Goal: Transaction & Acquisition: Purchase product/service

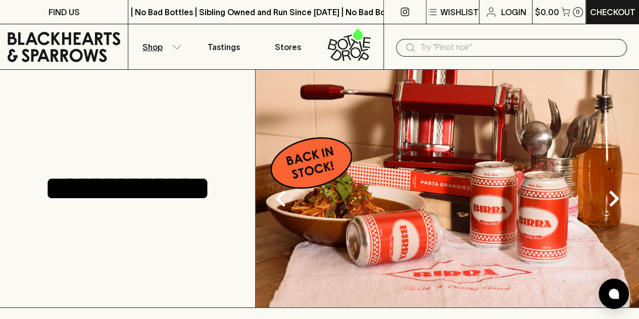
click at [163, 55] on button "Shop" at bounding box center [160, 46] width 64 height 45
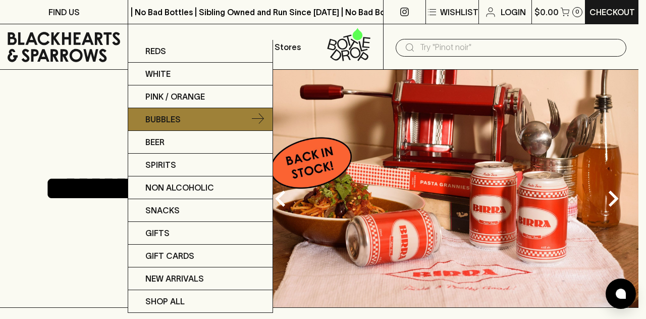
click at [166, 121] on p "Bubbles" at bounding box center [162, 119] width 35 height 12
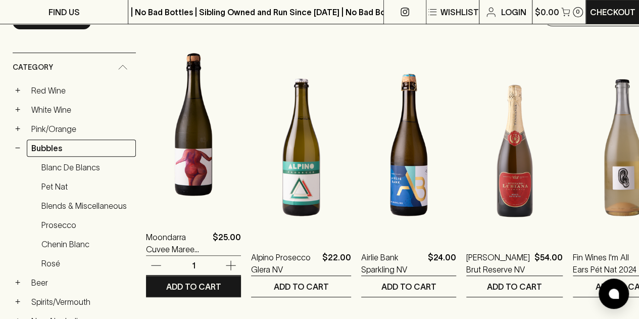
scroll to position [145, 0]
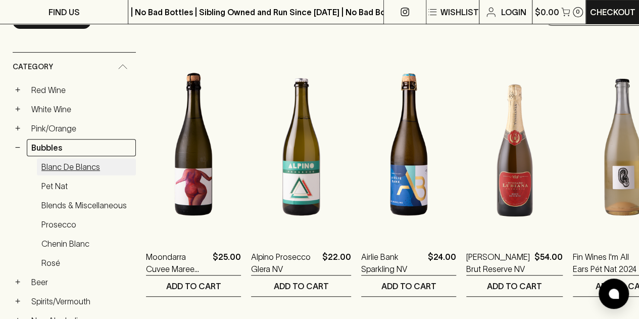
click at [79, 170] on link "Blanc de Blancs" at bounding box center [86, 166] width 99 height 17
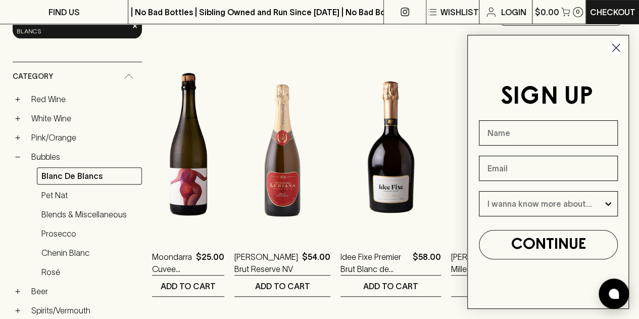
click at [620, 53] on circle "Close dialog" at bounding box center [615, 47] width 17 height 17
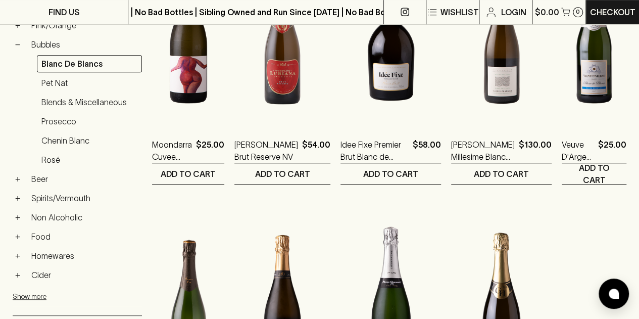
scroll to position [247, 0]
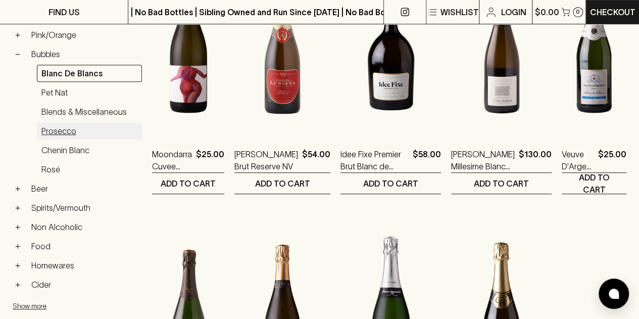
click at [55, 132] on link "Prosecco" at bounding box center [89, 130] width 105 height 17
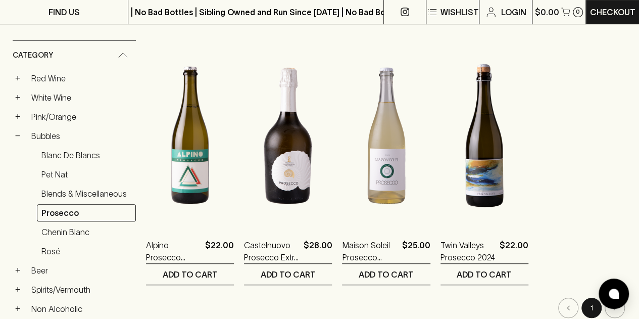
scroll to position [157, 0]
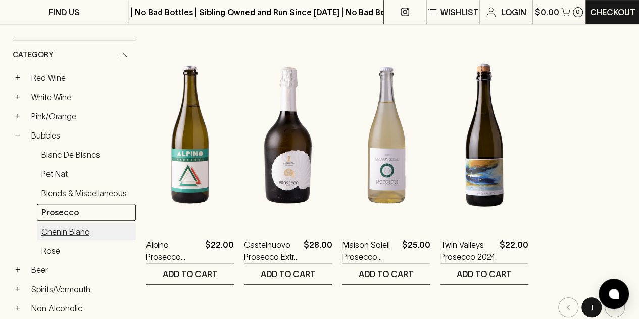
click at [94, 228] on link "Chenin Blanc" at bounding box center [86, 231] width 99 height 17
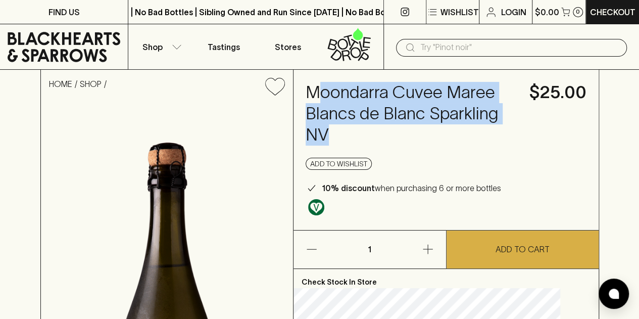
drag, startPoint x: 332, startPoint y: 88, endPoint x: 477, endPoint y: 131, distance: 151.0
click at [477, 131] on h4 "Moondarra Cuvee Maree Blancs de Blanc Sparkling NV" at bounding box center [411, 114] width 212 height 64
drag, startPoint x: 452, startPoint y: 133, endPoint x: 317, endPoint y: 92, distance: 141.2
click at [317, 92] on div "Moondarra Cuvee Maree Blancs de Blanc Sparkling NV $25.00 Add to wishlist 10% d…" at bounding box center [445, 150] width 305 height 160
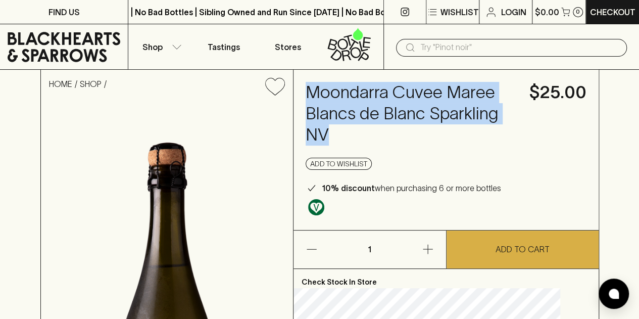
copy h4 "Moondarra Cuvee Maree Blancs de Blanc Sparkling NV"
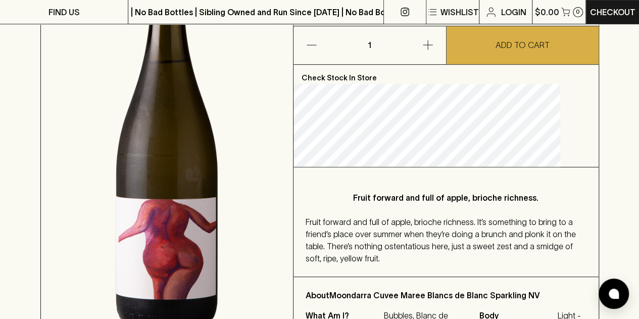
click at [458, 255] on span "Fruit forward and full of apple, brioche richness. It’s something to bring to a…" at bounding box center [440, 239] width 270 height 45
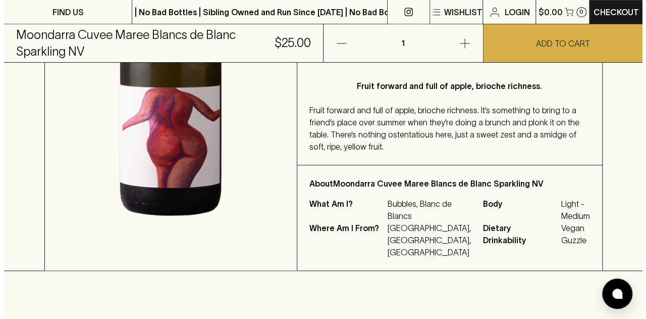
scroll to position [0, 0]
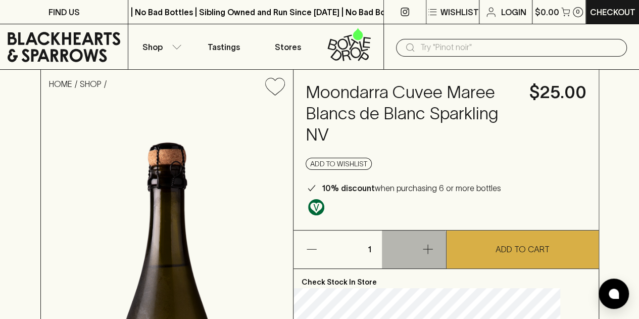
click at [422, 251] on icon "button" at bounding box center [428, 249] width 12 height 12
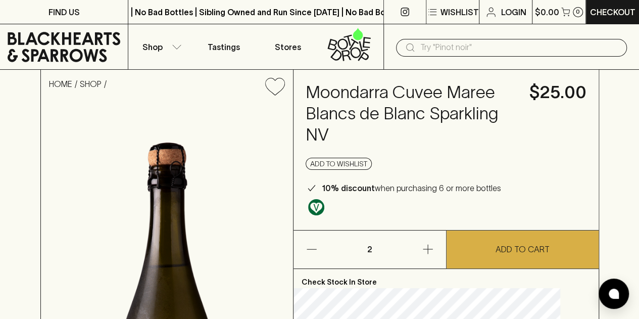
click at [422, 251] on icon "button" at bounding box center [428, 249] width 12 height 12
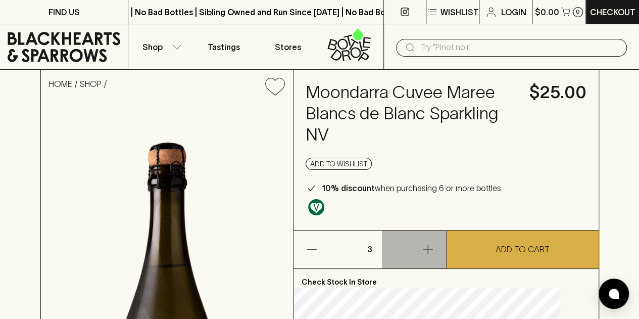
click at [422, 251] on icon "button" at bounding box center [428, 249] width 12 height 12
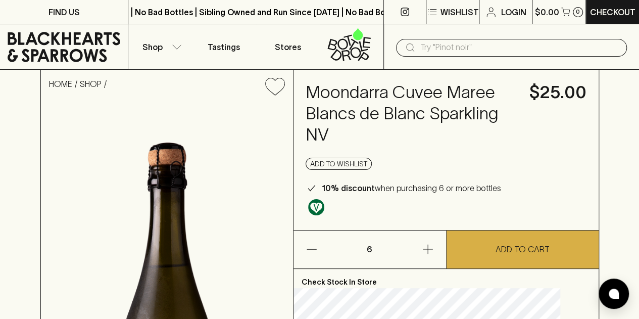
click at [422, 251] on icon "button" at bounding box center [428, 249] width 12 height 12
click at [318, 253] on icon "button" at bounding box center [311, 249] width 12 height 12
click at [318, 243] on icon "button" at bounding box center [311, 249] width 12 height 12
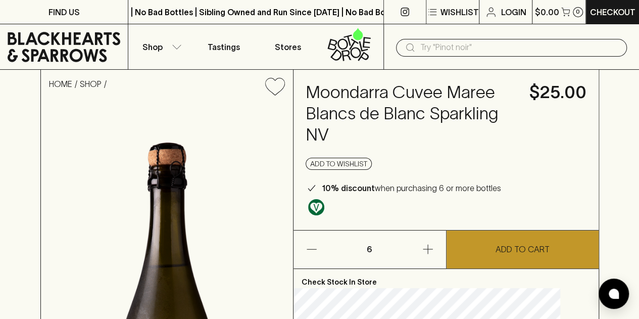
click at [498, 247] on p "ADD TO CART" at bounding box center [522, 249] width 54 height 12
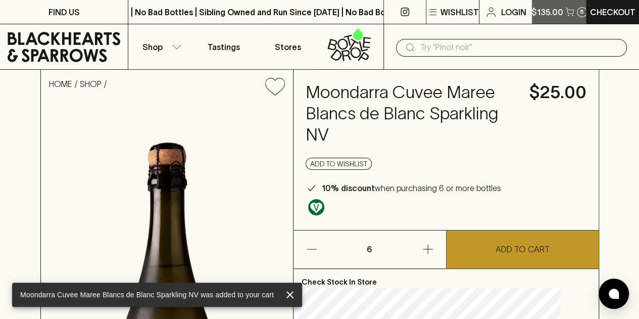
click at [548, 9] on p "$135.00" at bounding box center [547, 12] width 32 height 12
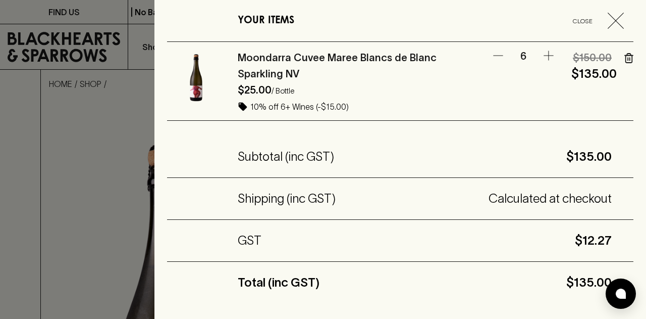
click at [608, 19] on icon "button" at bounding box center [616, 21] width 16 height 16
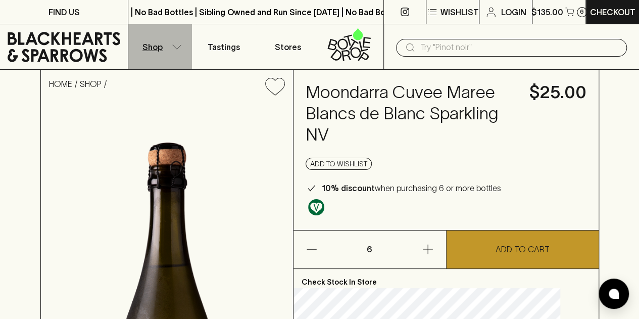
click at [169, 55] on button "Shop" at bounding box center [160, 46] width 64 height 45
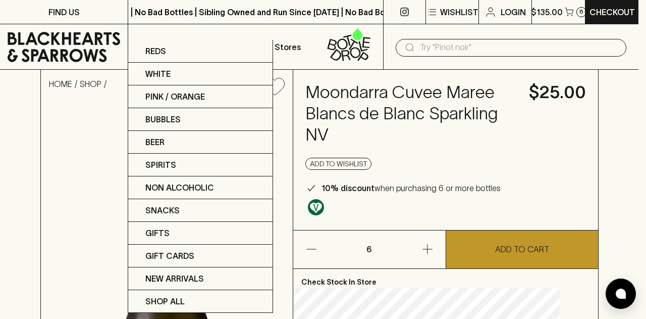
click at [376, 141] on div at bounding box center [323, 159] width 646 height 319
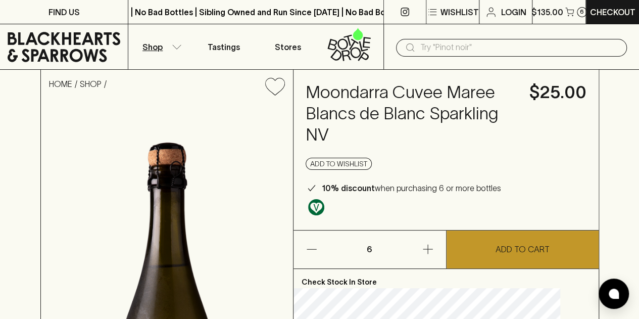
click at [185, 44] on button "Shop" at bounding box center [160, 46] width 64 height 45
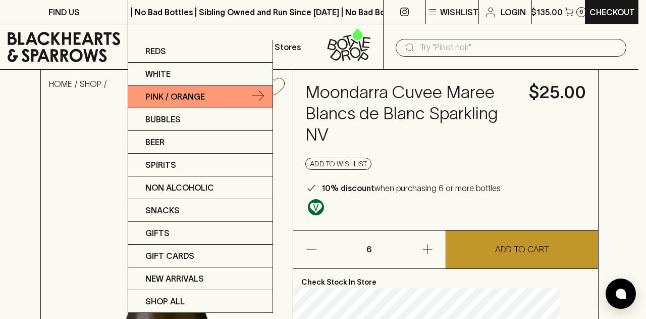
click at [184, 96] on p "Pink / Orange" at bounding box center [175, 96] width 60 height 12
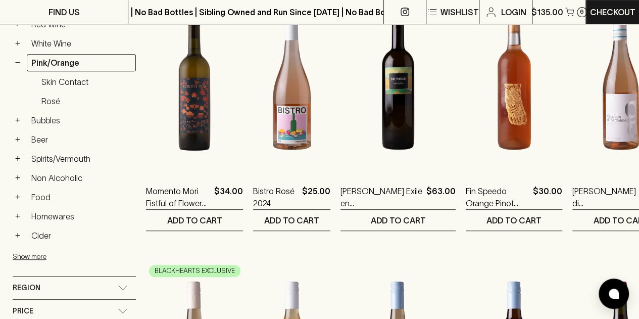
scroll to position [211, 0]
click at [52, 118] on link "Bubbles" at bounding box center [81, 119] width 109 height 17
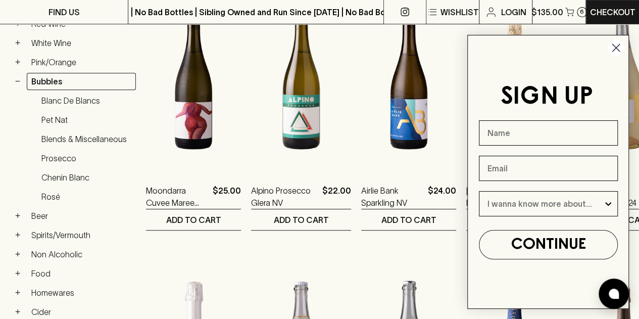
click at [613, 46] on circle "Close dialog" at bounding box center [615, 47] width 17 height 17
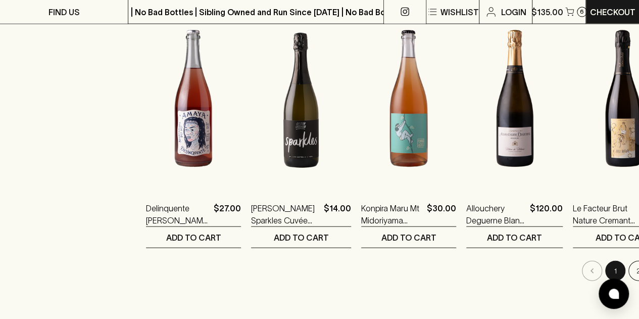
scroll to position [998, 0]
click at [628, 271] on button "2" at bounding box center [638, 270] width 20 height 20
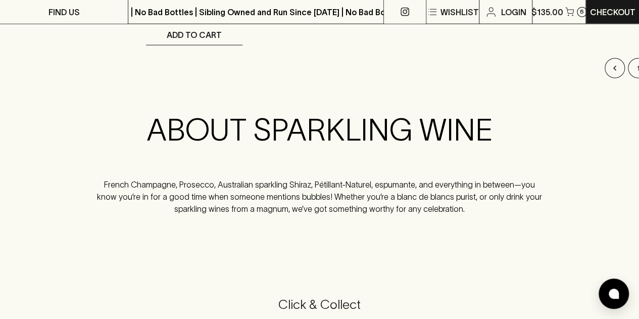
click at [244, 208] on p "French Champagne, Prosecco, Australian sparkling Shiraz, Pétillant-Naturel, esp…" at bounding box center [319, 196] width 447 height 36
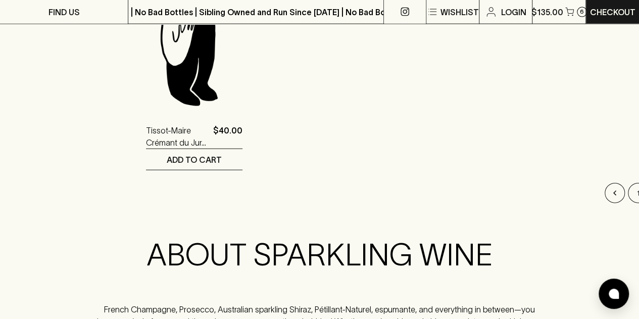
scroll to position [1080, 0]
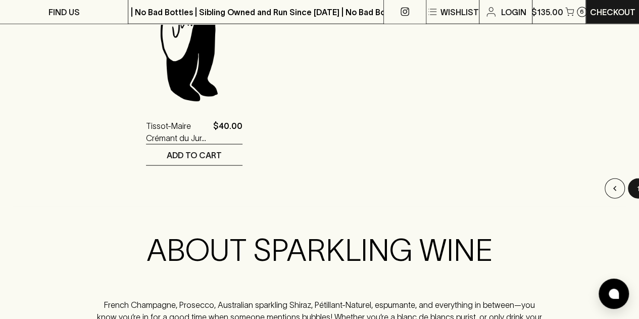
click at [628, 187] on button "1" at bounding box center [638, 188] width 20 height 20
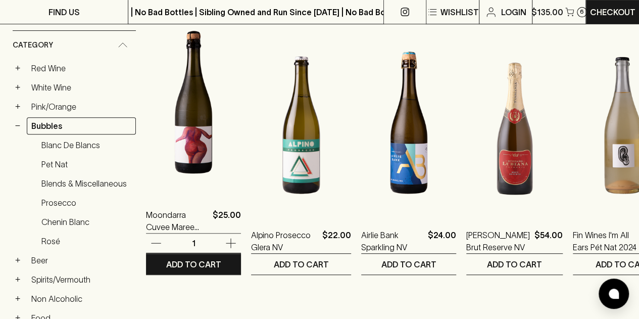
scroll to position [168, 0]
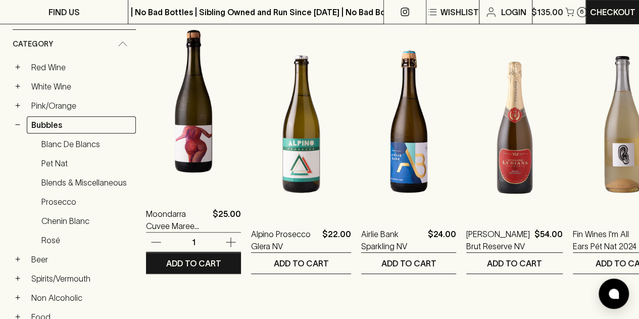
click at [208, 90] on img at bounding box center [193, 104] width 95 height 177
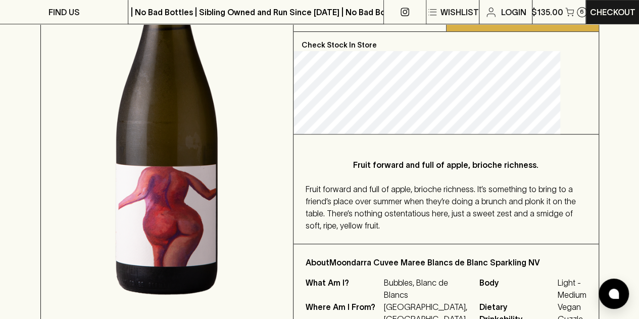
scroll to position [238, 0]
